Goal: Task Accomplishment & Management: Use online tool/utility

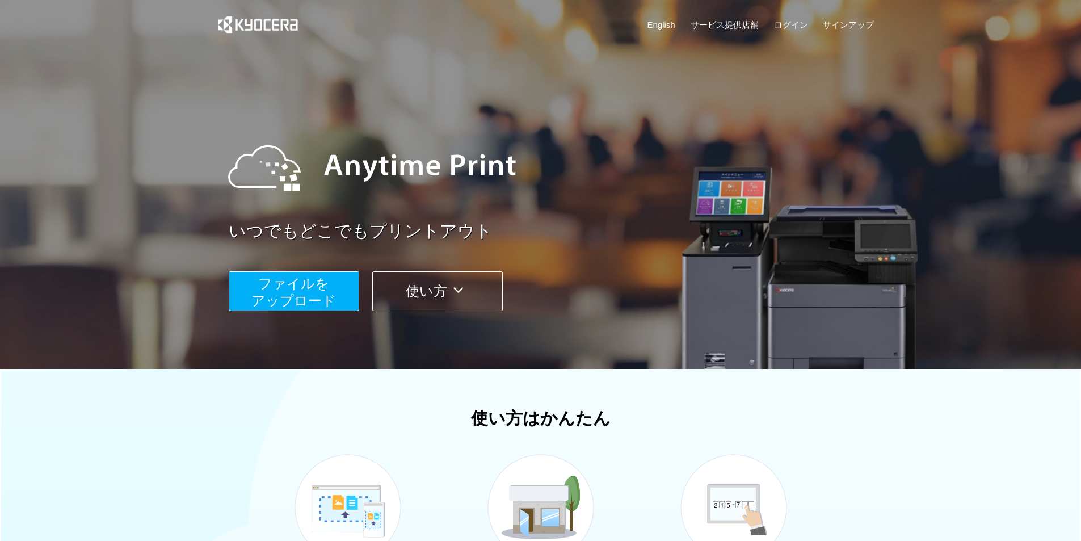
click at [314, 281] on span "ファイルを ​​アップロード" at bounding box center [293, 292] width 85 height 32
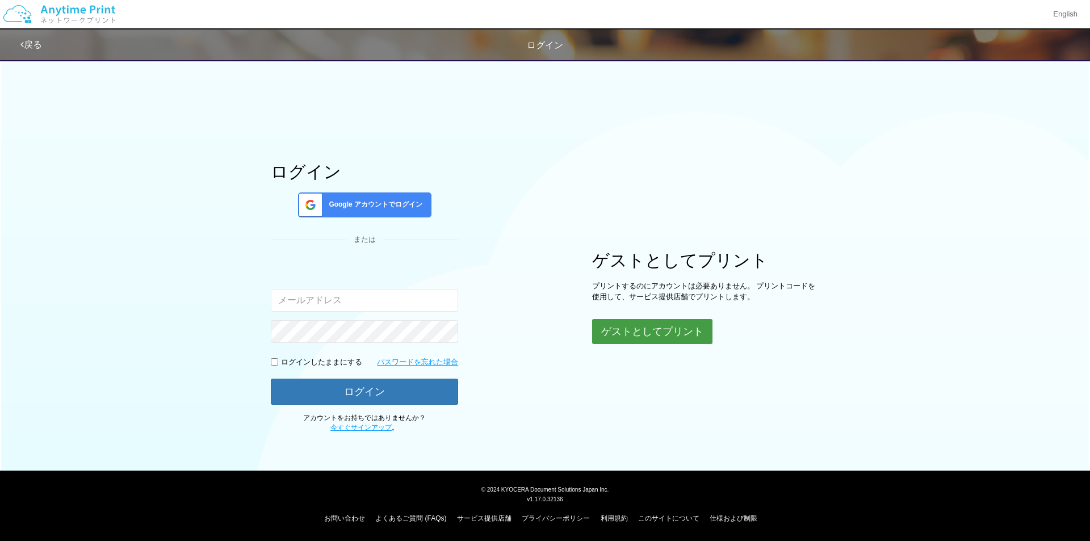
click at [693, 326] on button "ゲストとしてプリント" at bounding box center [652, 331] width 120 height 25
click at [523, 342] on body "English 戻る ログイン ログイン Google アカウントでログイン または 入力されたメールアドレスまたはパスワードが正しくありません。" at bounding box center [545, 270] width 1090 height 541
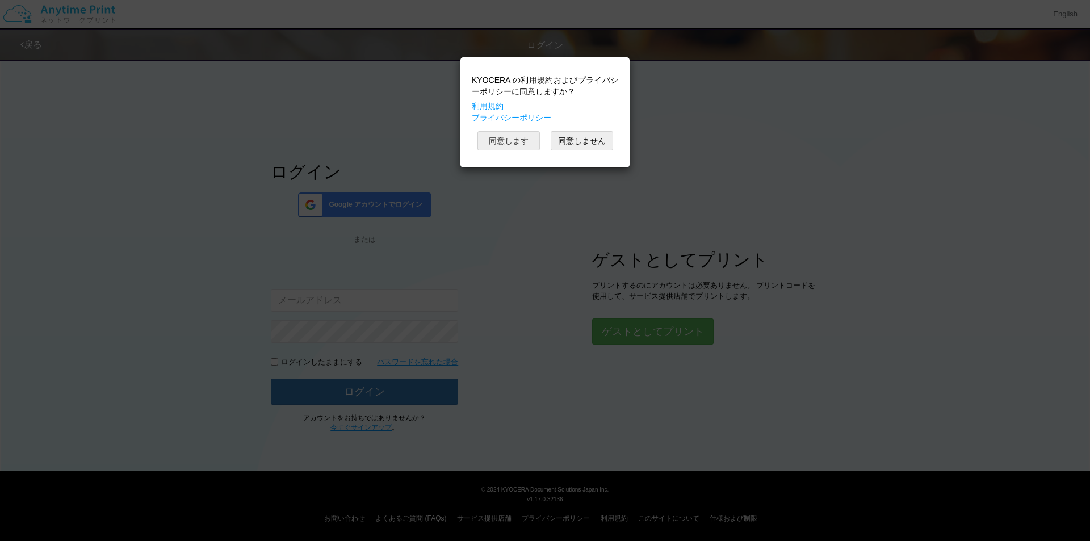
click at [516, 149] on button "同意します" at bounding box center [508, 140] width 62 height 19
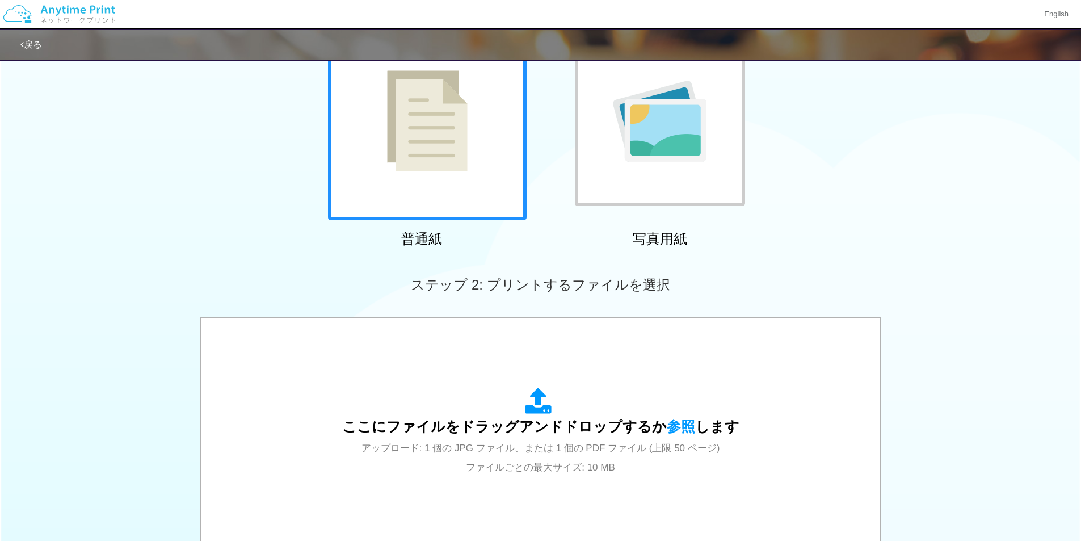
click at [431, 143] on img at bounding box center [427, 120] width 81 height 101
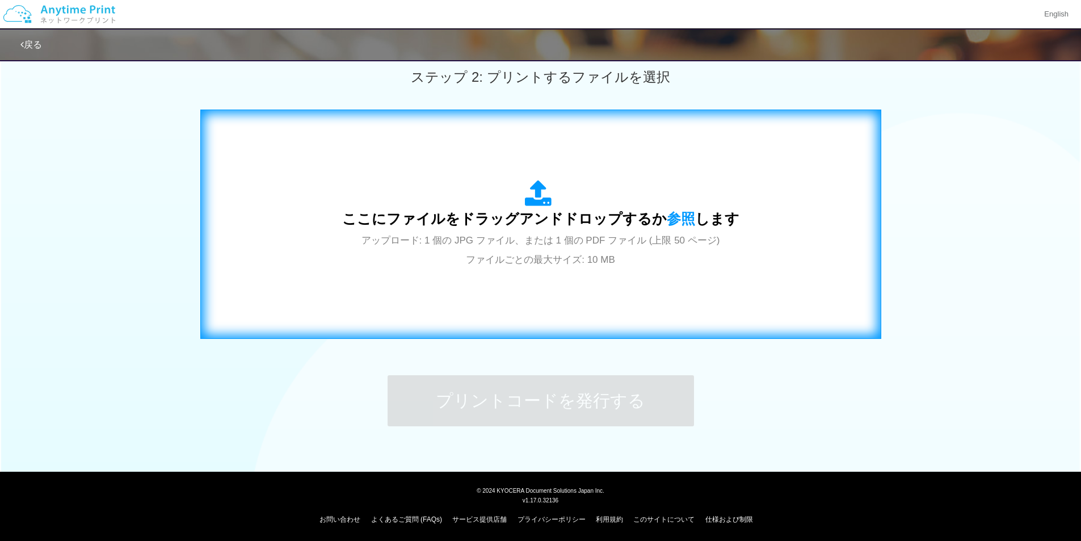
scroll to position [322, 0]
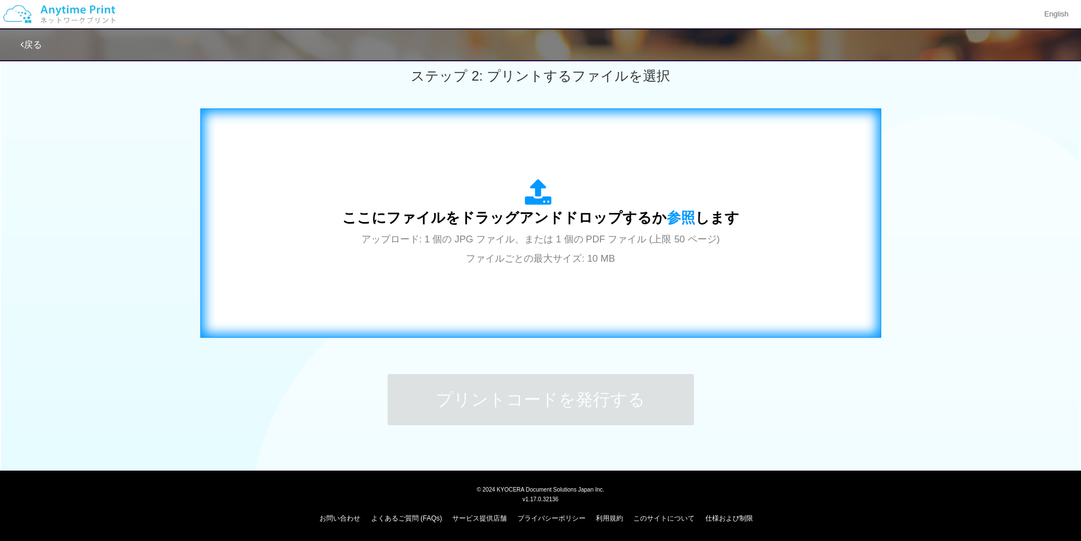
click at [520, 241] on span "アップロード: 1 個の JPG ファイル、または 1 個の PDF ファイル (上限 50 ページ) ファイルごとの最大サイズ: 10 MB" at bounding box center [540, 249] width 359 height 30
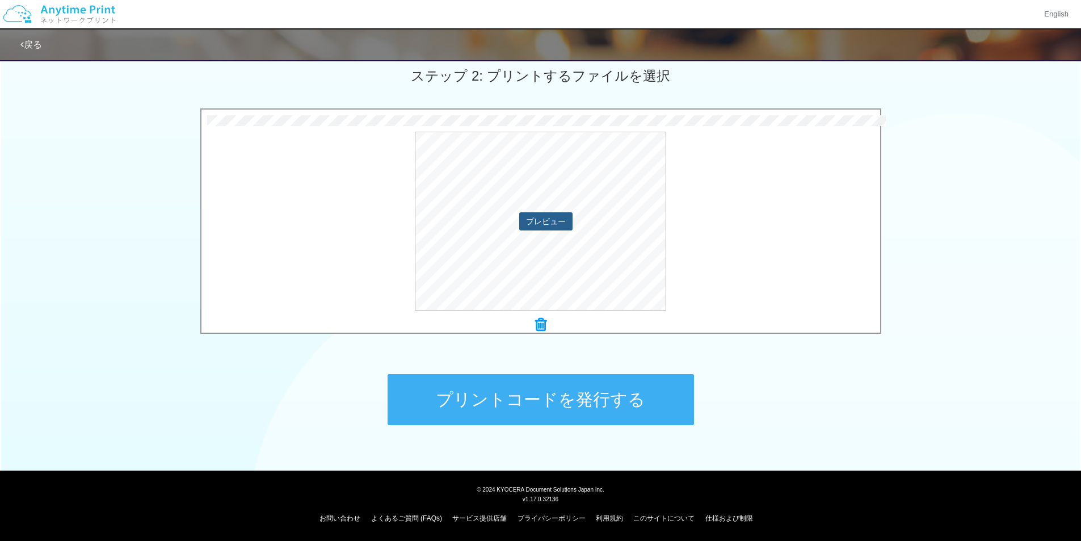
click at [544, 224] on button "プレビュー" at bounding box center [545, 221] width 53 height 18
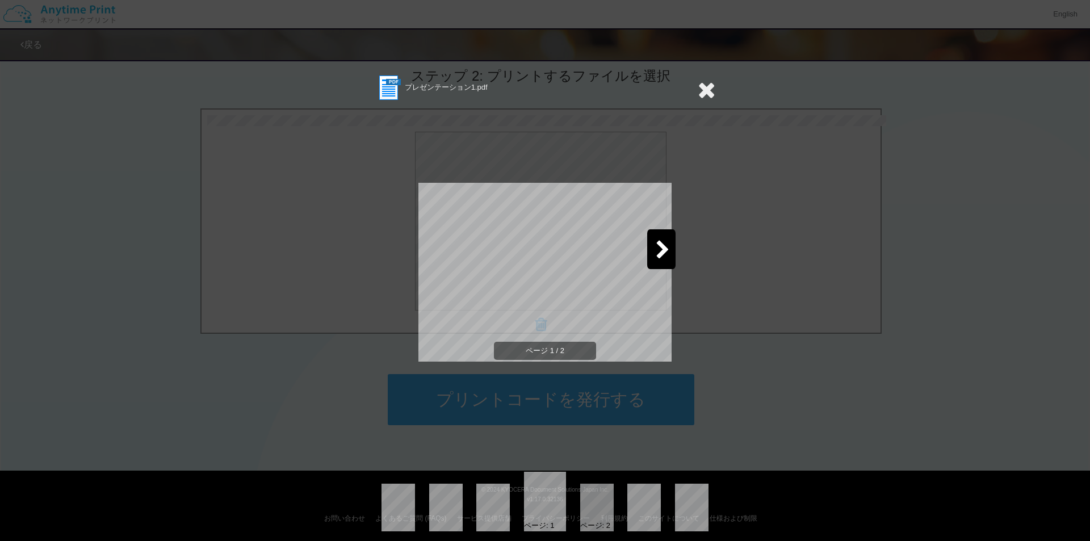
click at [666, 254] on div at bounding box center [661, 249] width 28 height 40
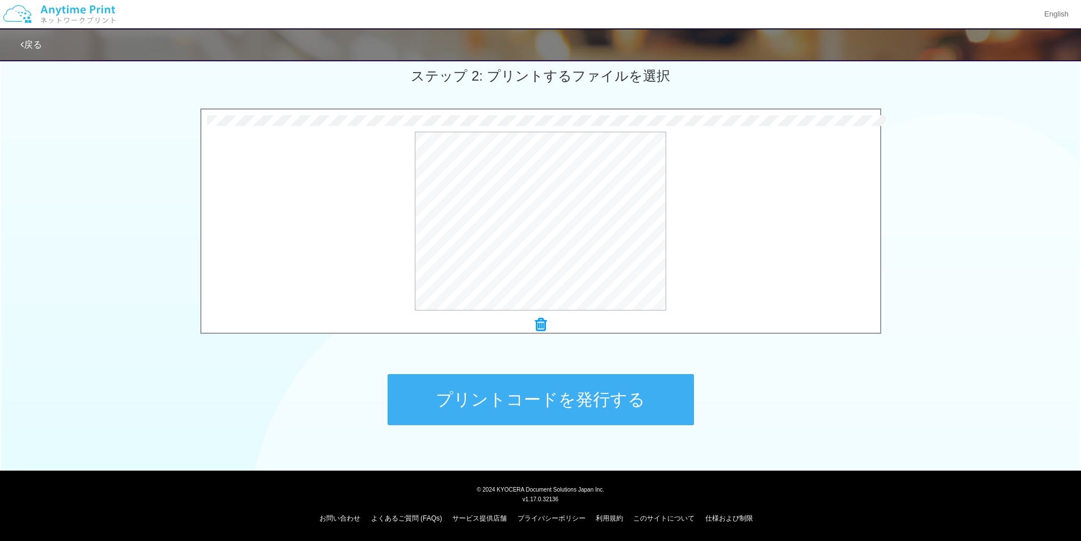
click at [546, 396] on button "プリントコードを発行する" at bounding box center [541, 399] width 306 height 51
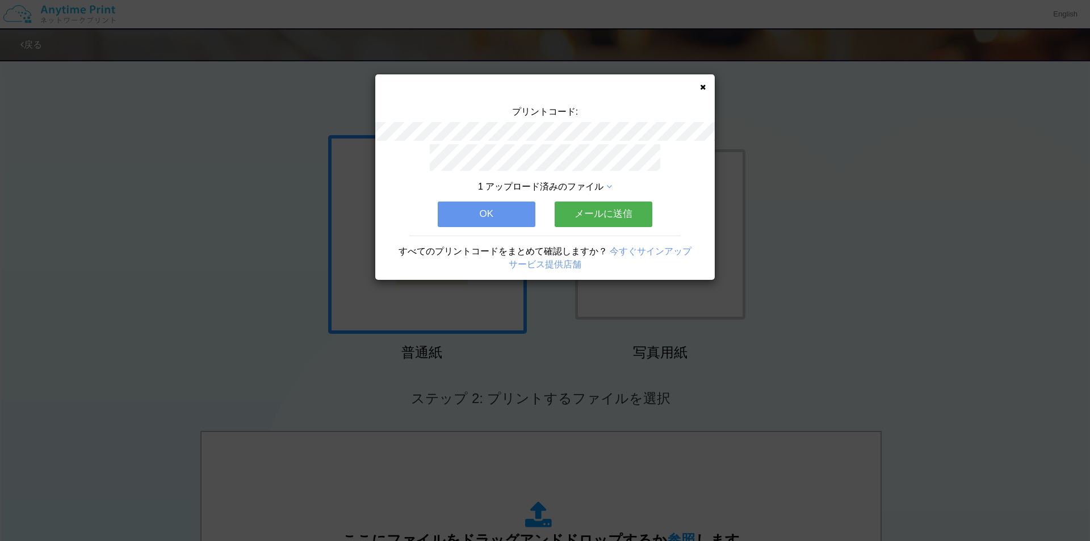
click at [526, 209] on button "OK" at bounding box center [487, 213] width 98 height 25
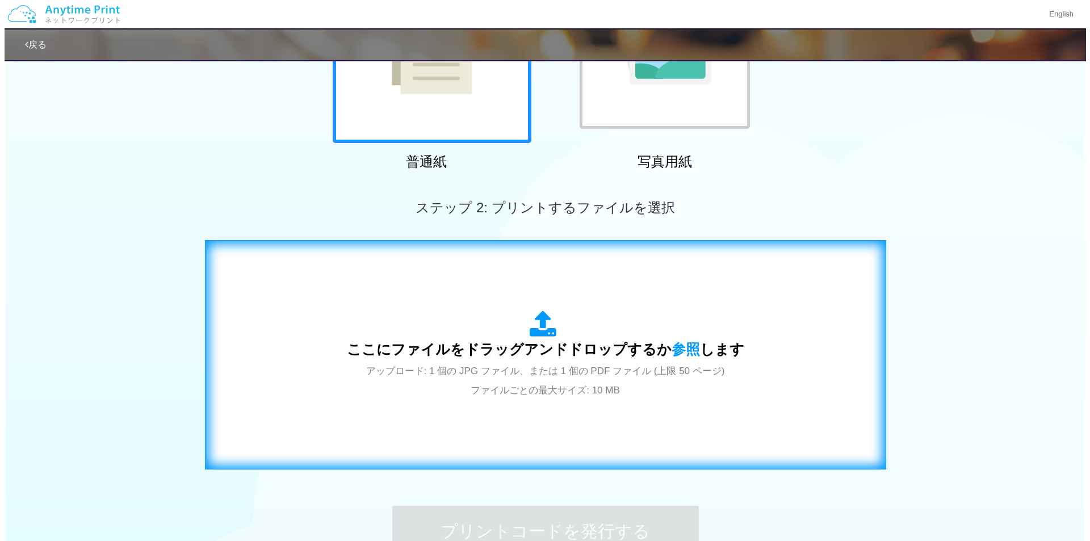
scroll to position [227, 0]
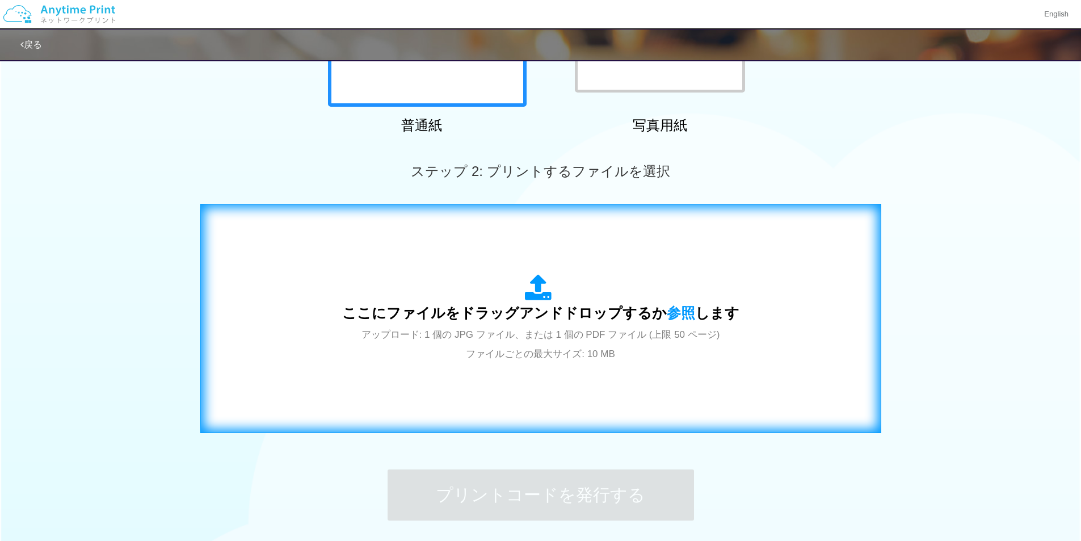
click at [532, 293] on icon at bounding box center [541, 288] width 32 height 28
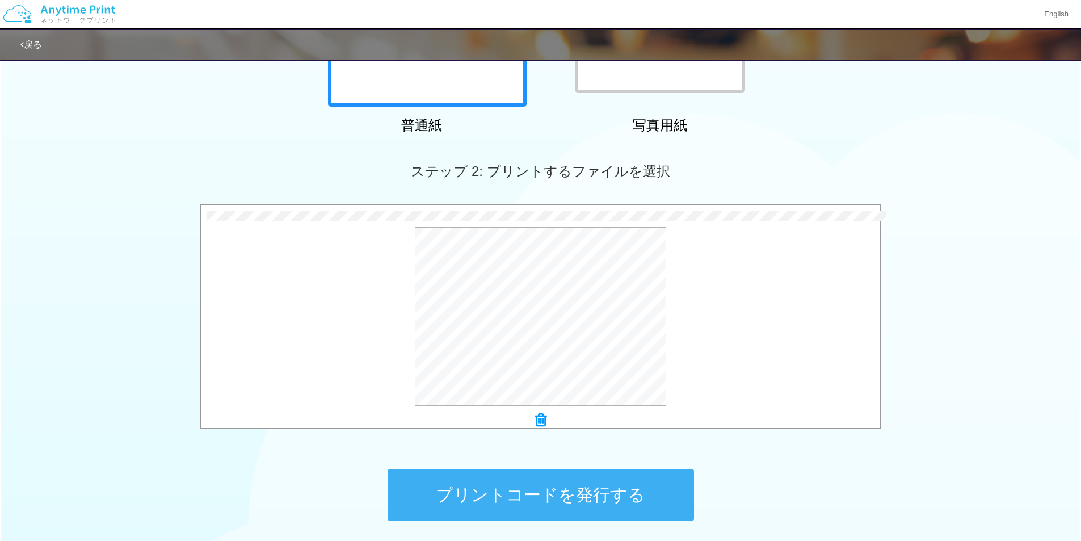
click at [540, 419] on icon at bounding box center [540, 420] width 11 height 15
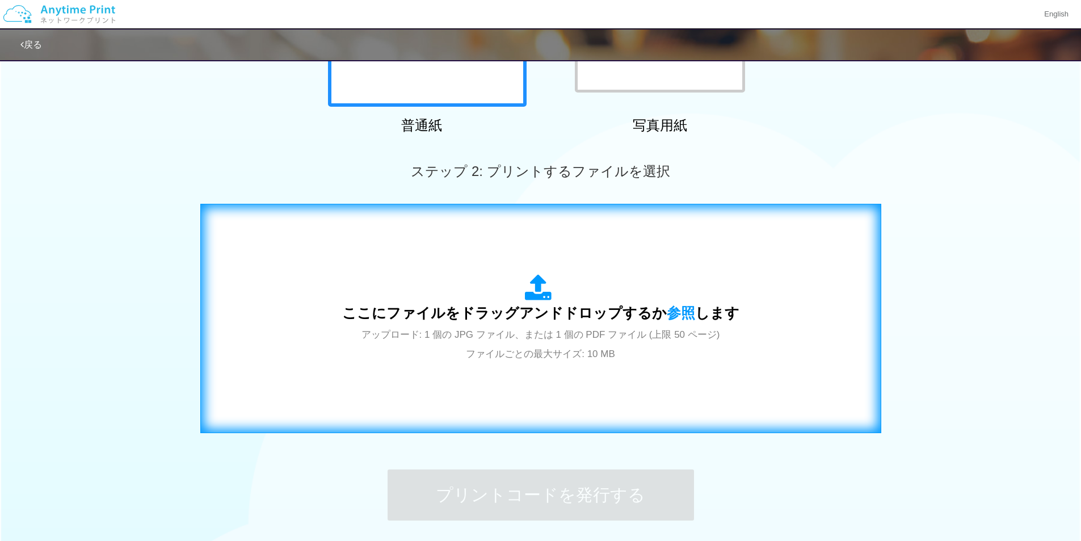
click at [536, 296] on icon at bounding box center [541, 288] width 32 height 28
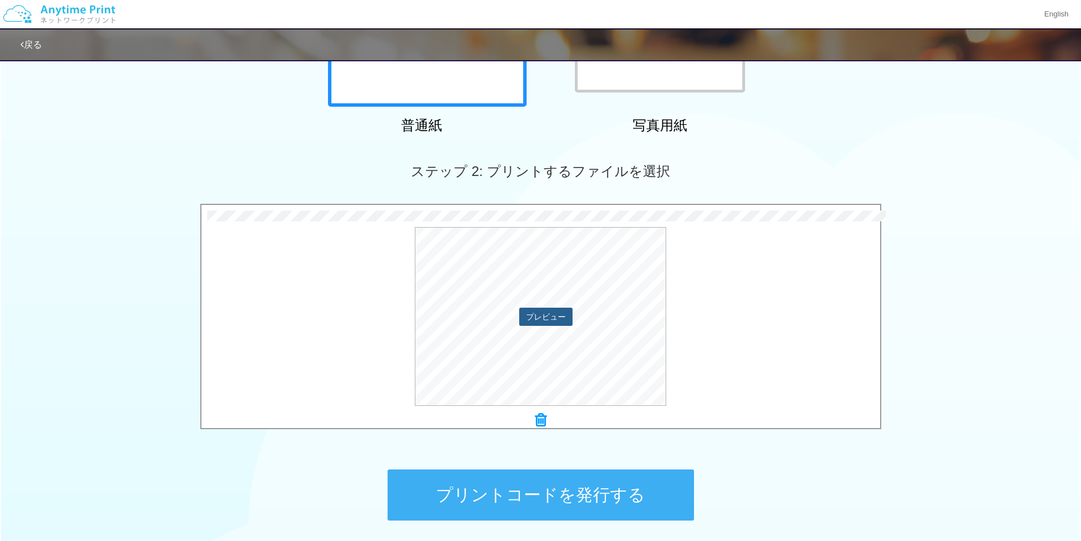
click at [543, 321] on button "プレビュー" at bounding box center [545, 317] width 53 height 18
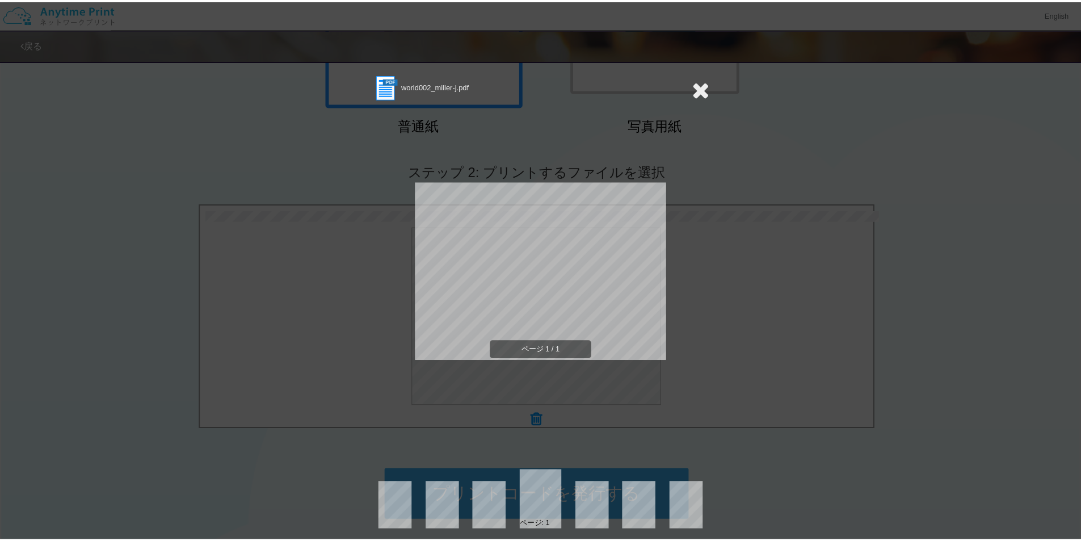
scroll to position [0, 0]
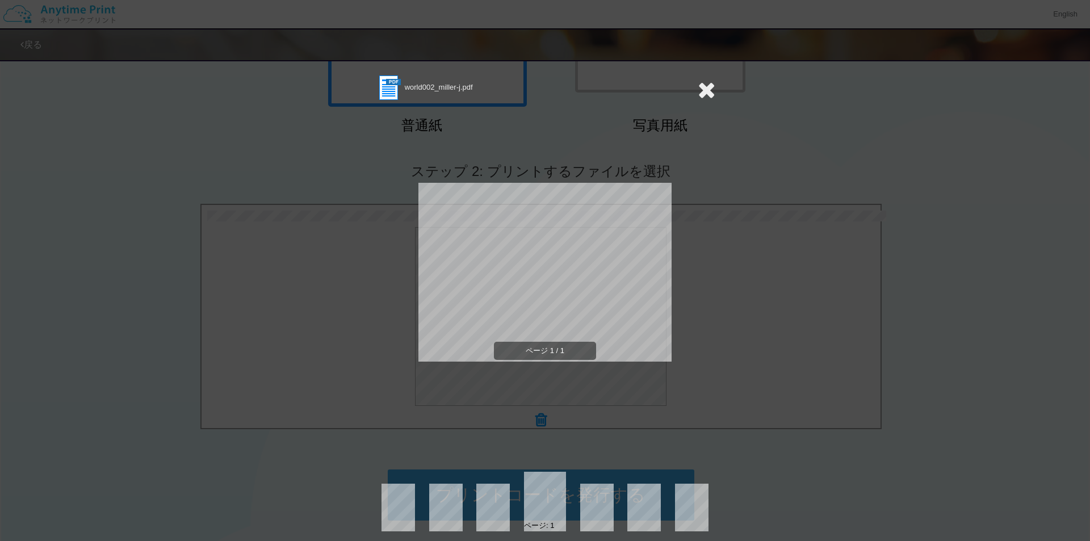
click at [698, 90] on icon at bounding box center [706, 89] width 18 height 23
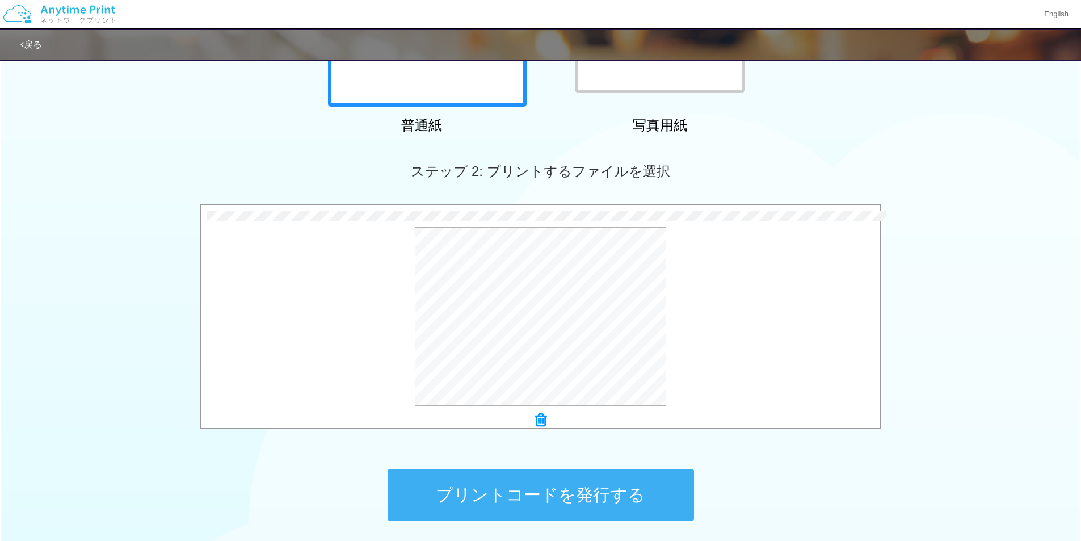
click at [543, 478] on button "プリントコードを発行する" at bounding box center [541, 494] width 306 height 51
